Goal: Information Seeking & Learning: Learn about a topic

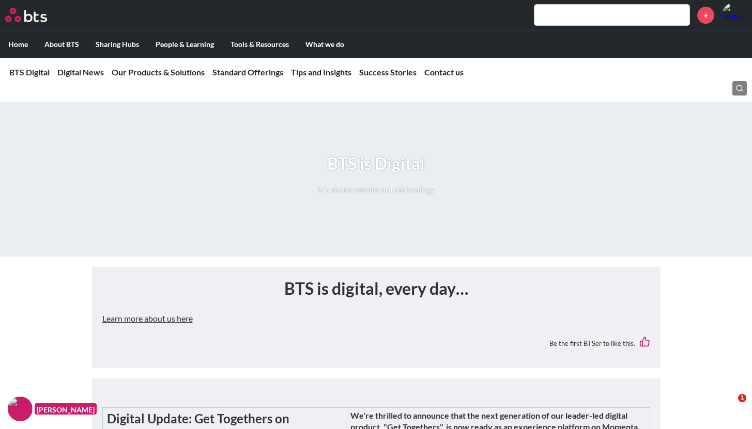
click at [574, 19] on input "text" at bounding box center [611, 15] width 155 height 21
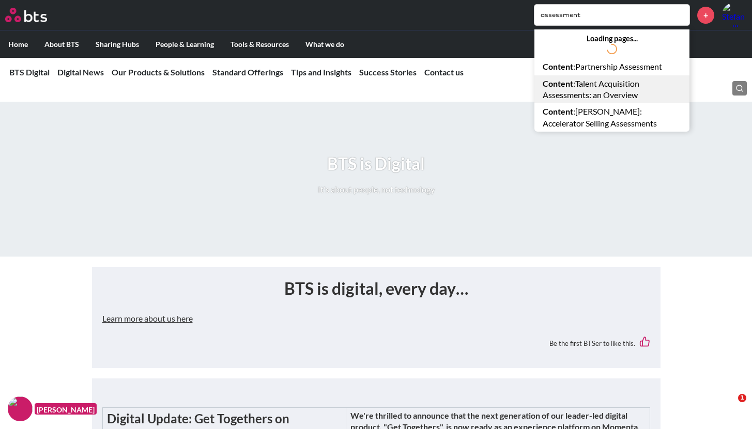
type input "assessment"
click at [598, 79] on link "Content : Talent Acquisition Assessments: an Overview" at bounding box center [611, 89] width 155 height 28
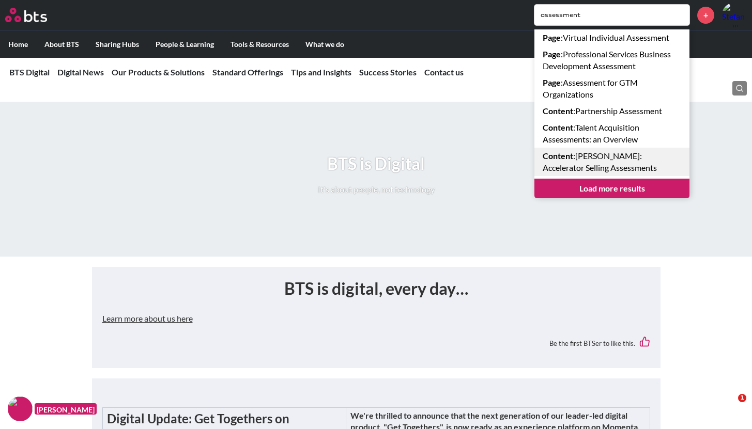
click at [575, 154] on link "Content : SAM: Accelerator Selling Assessments" at bounding box center [611, 162] width 155 height 28
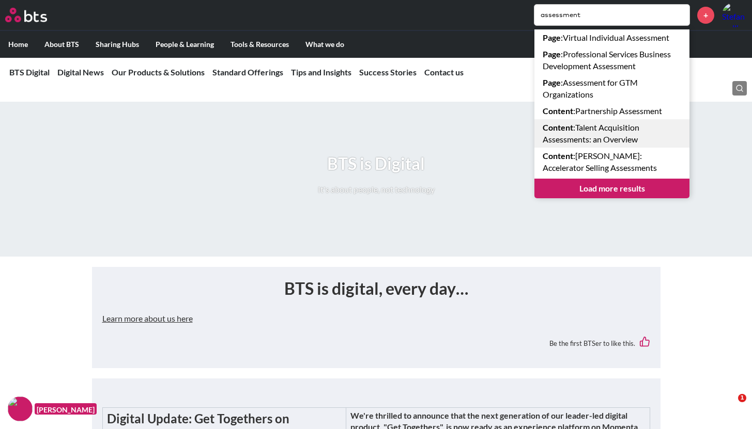
click at [563, 134] on link "Content : Talent Acquisition Assessments: an Overview" at bounding box center [611, 133] width 155 height 28
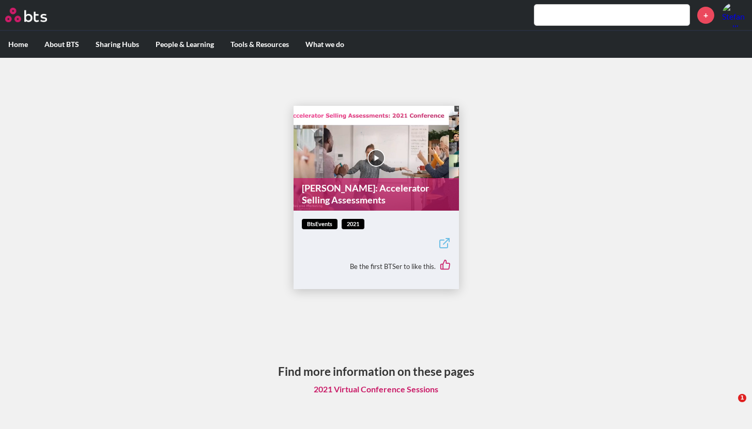
click at [377, 202] on link "SAM: Accelerator Selling Assessments" at bounding box center [375, 194] width 165 height 33
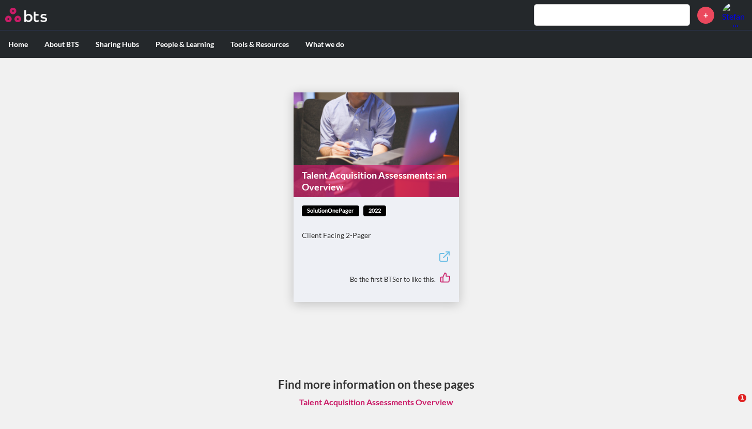
click at [448, 403] on link "Talent Acquisition Assessments Overview" at bounding box center [376, 403] width 170 height 20
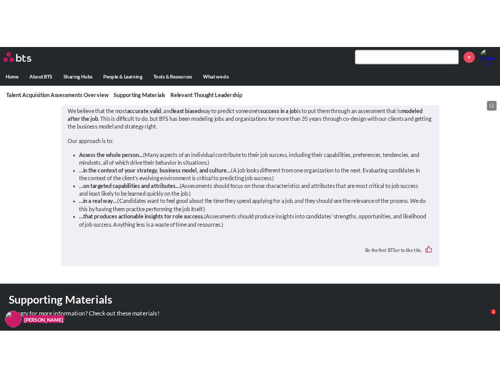
scroll to position [540, 0]
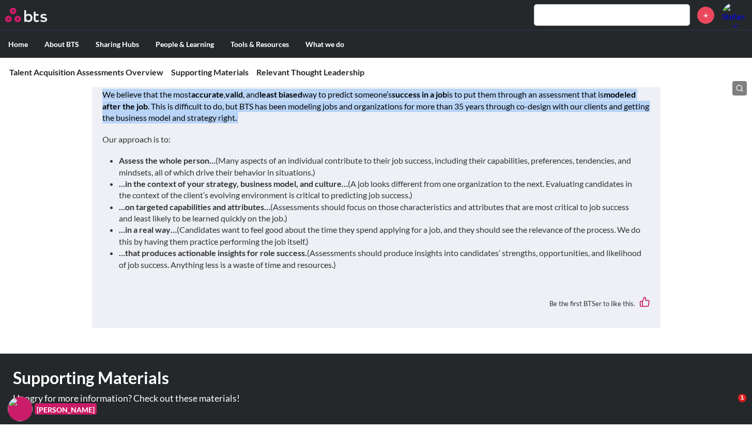
drag, startPoint x: 103, startPoint y: 104, endPoint x: 270, endPoint y: 140, distance: 171.1
click at [271, 140] on div "What is a talent acquisition assessment? A tool that measures (assesses) job ca…" at bounding box center [375, 25] width 547 height 508
click at [270, 140] on div "What is a talent acquisition assessment? A tool that measures (assesses) job ca…" at bounding box center [375, 25] width 547 height 508
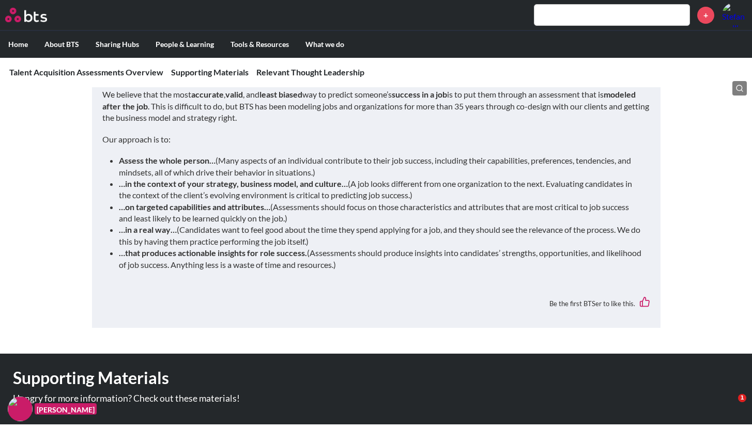
click at [104, 109] on p "We believe that the most accurate , valid , and least biased way to predict som…" at bounding box center [375, 106] width 547 height 35
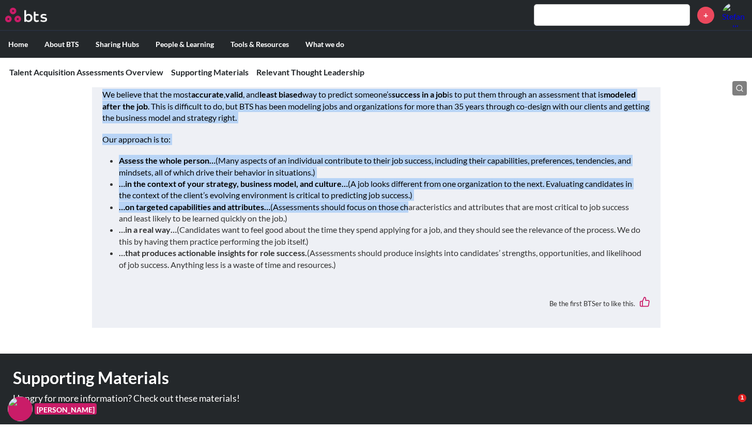
drag, startPoint x: 105, startPoint y: 105, endPoint x: 409, endPoint y: 221, distance: 324.3
click at [409, 221] on div "What is a talent acquisition assessment? A tool that measures (assesses) job ca…" at bounding box center [375, 25] width 547 height 508
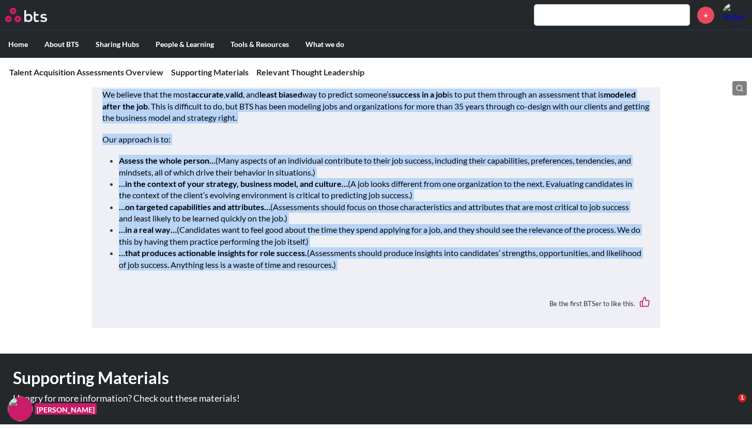
drag, startPoint x: 409, startPoint y: 221, endPoint x: 442, endPoint y: 293, distance: 80.0
click at [442, 293] on div "Overview What is a talent acquisition assessment? A tool that measures (assesse…" at bounding box center [375, 28] width 547 height 581
copy div "Lo ipsumdo sita con adip elitsedd , eiusm , tem incid utlabo etd ma aliquae adm…"
